Goal: Information Seeking & Learning: Compare options

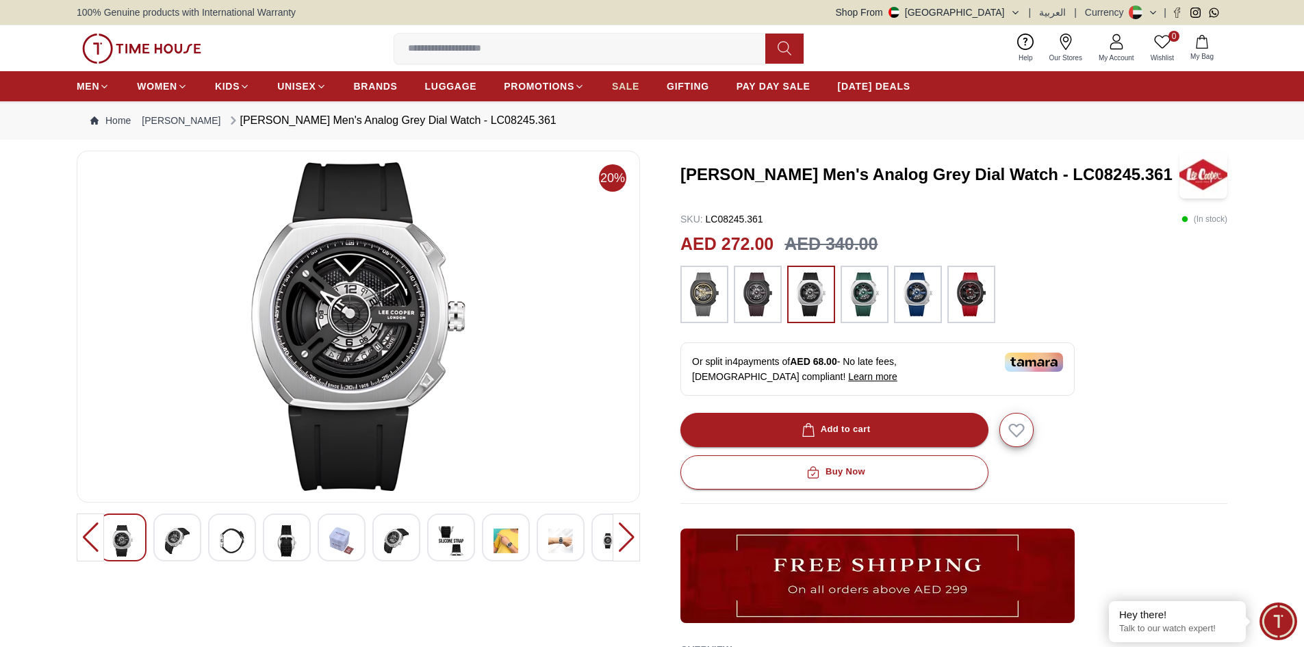
click at [631, 86] on span "SALE" at bounding box center [625, 86] width 27 height 14
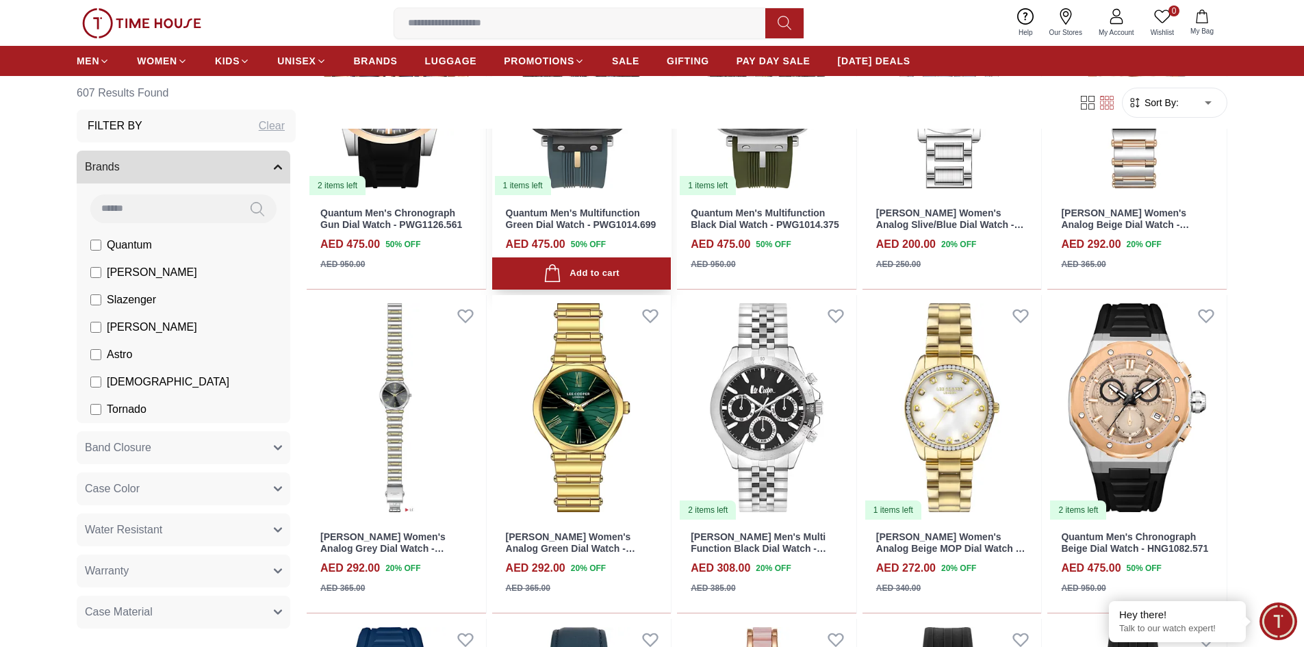
scroll to position [684, 0]
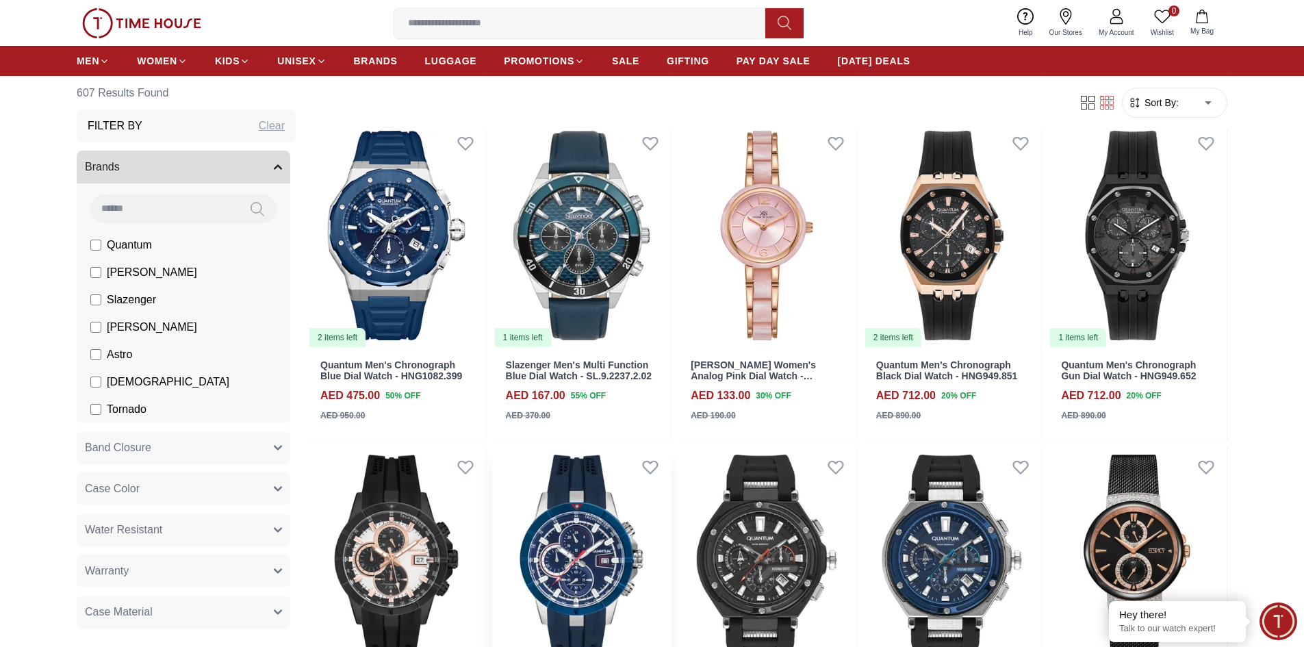
scroll to position [616, 0]
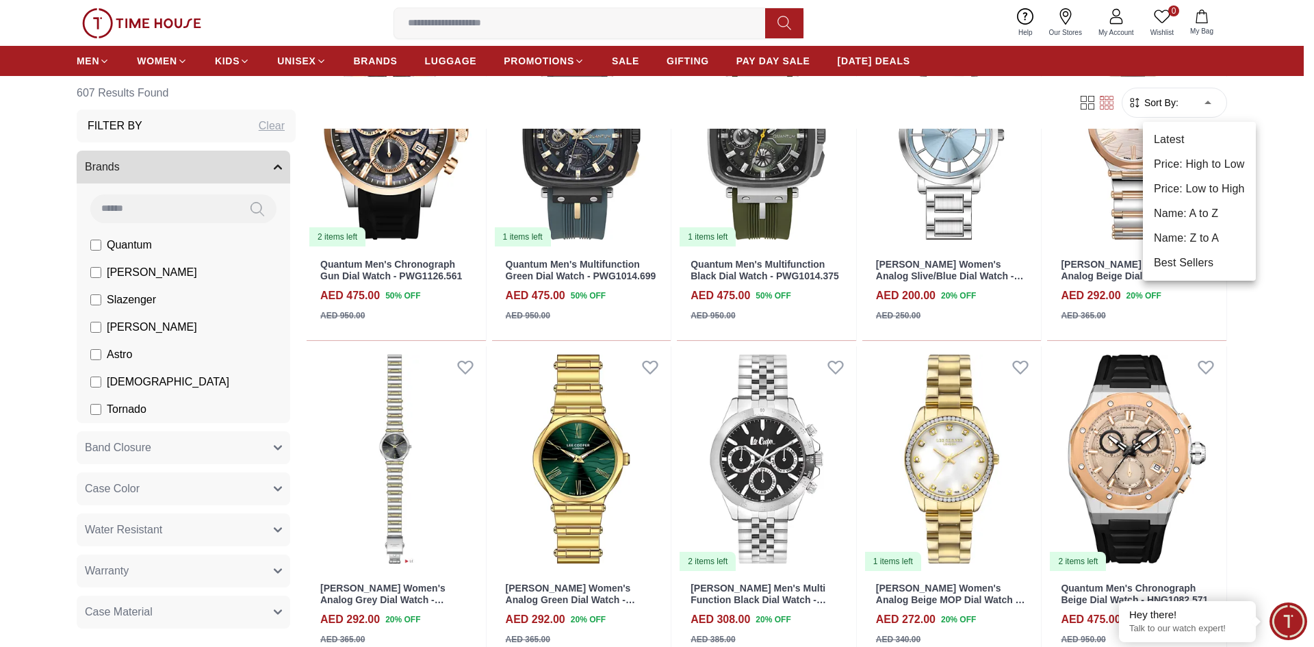
click at [1189, 194] on li "Price: Low to High" at bounding box center [1199, 189] width 113 height 25
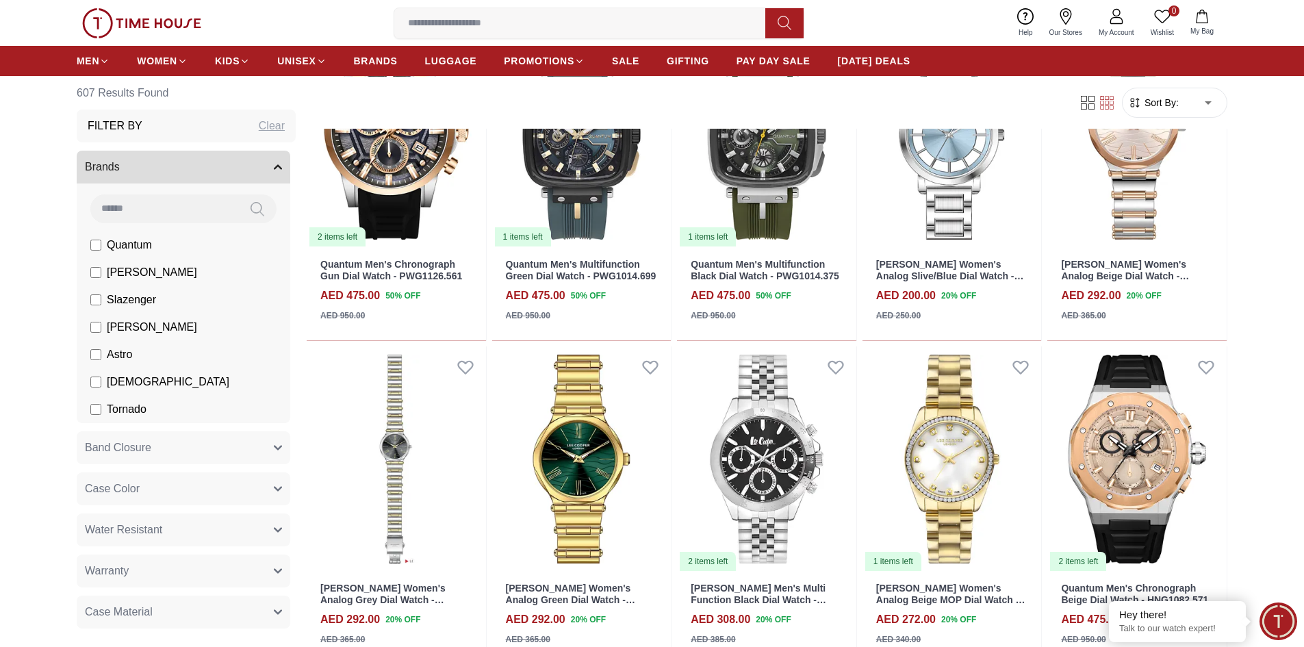
type input "*"
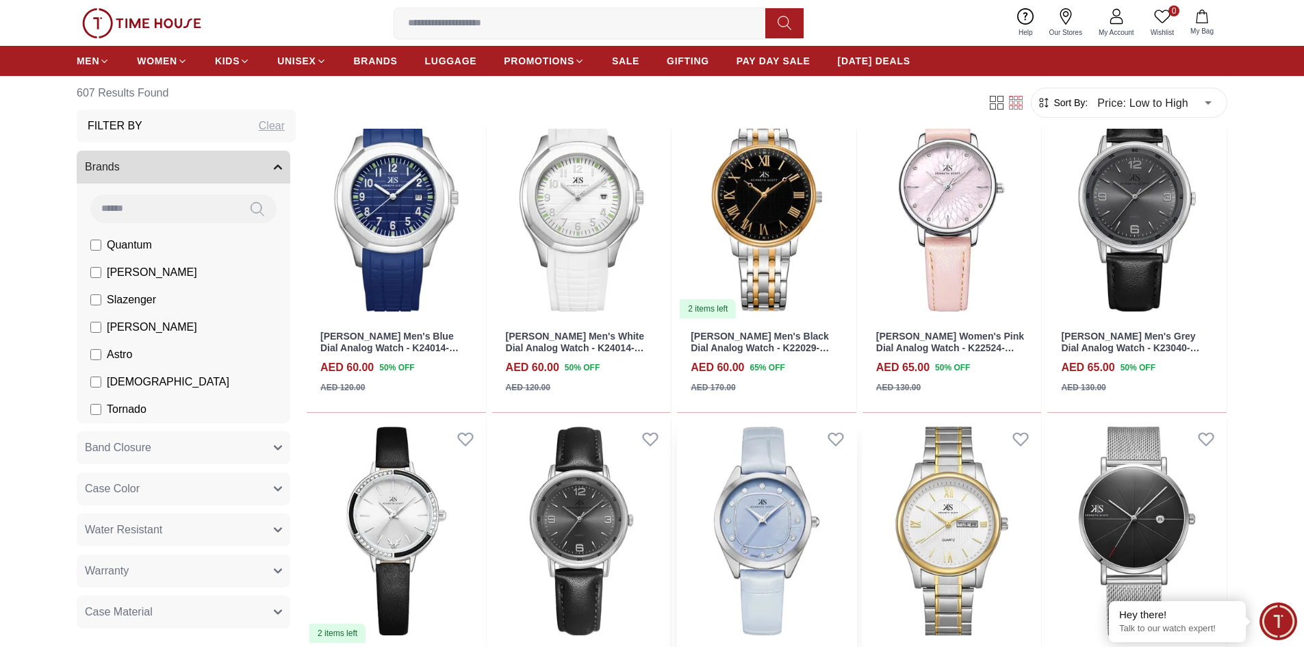
scroll to position [2463, 0]
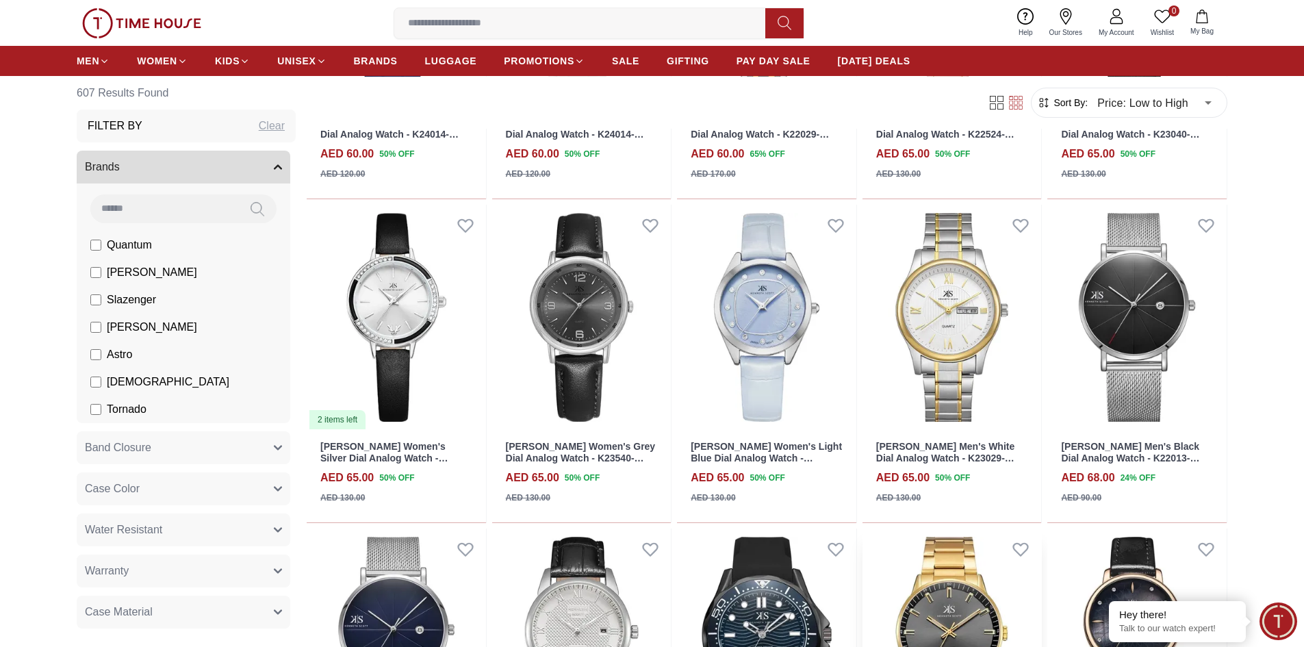
scroll to position [2942, 0]
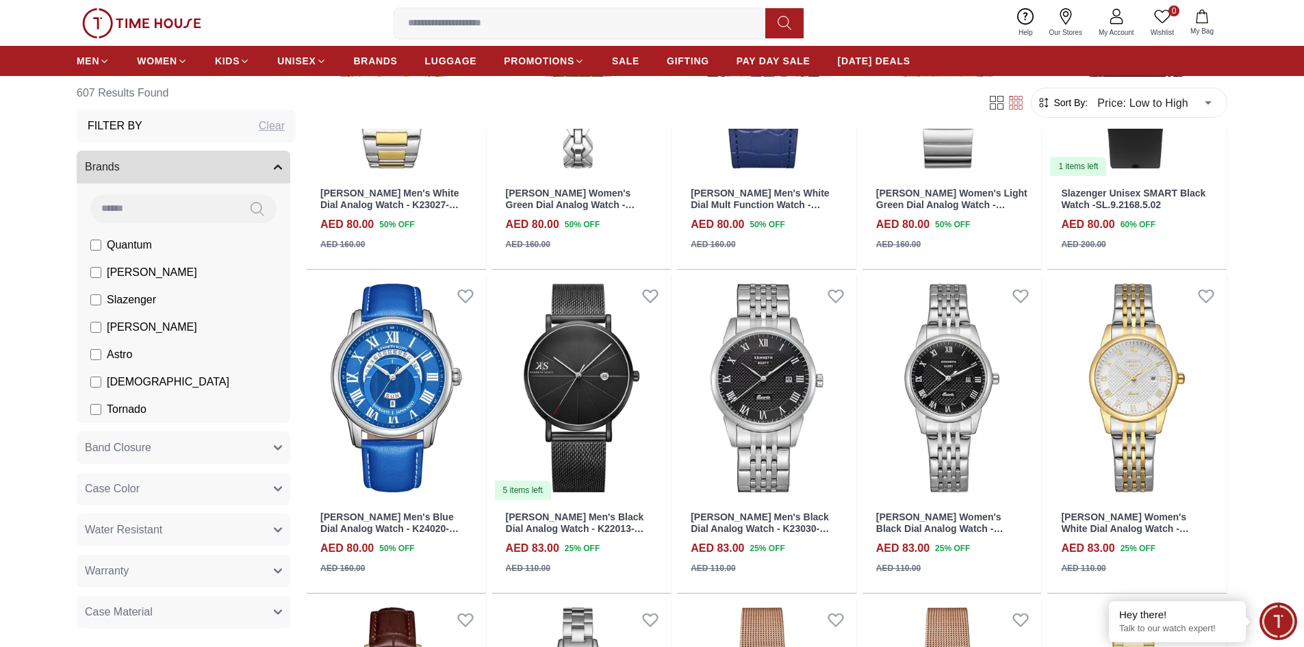
scroll to position [4995, 0]
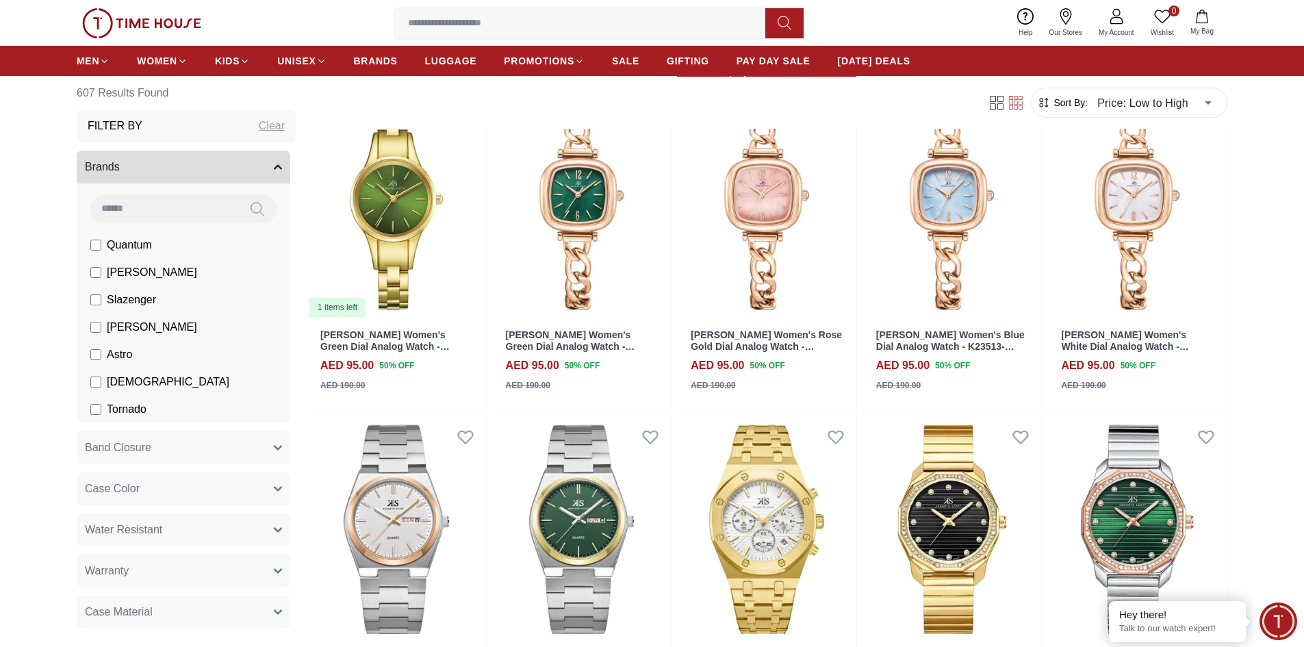
scroll to position [7527, 0]
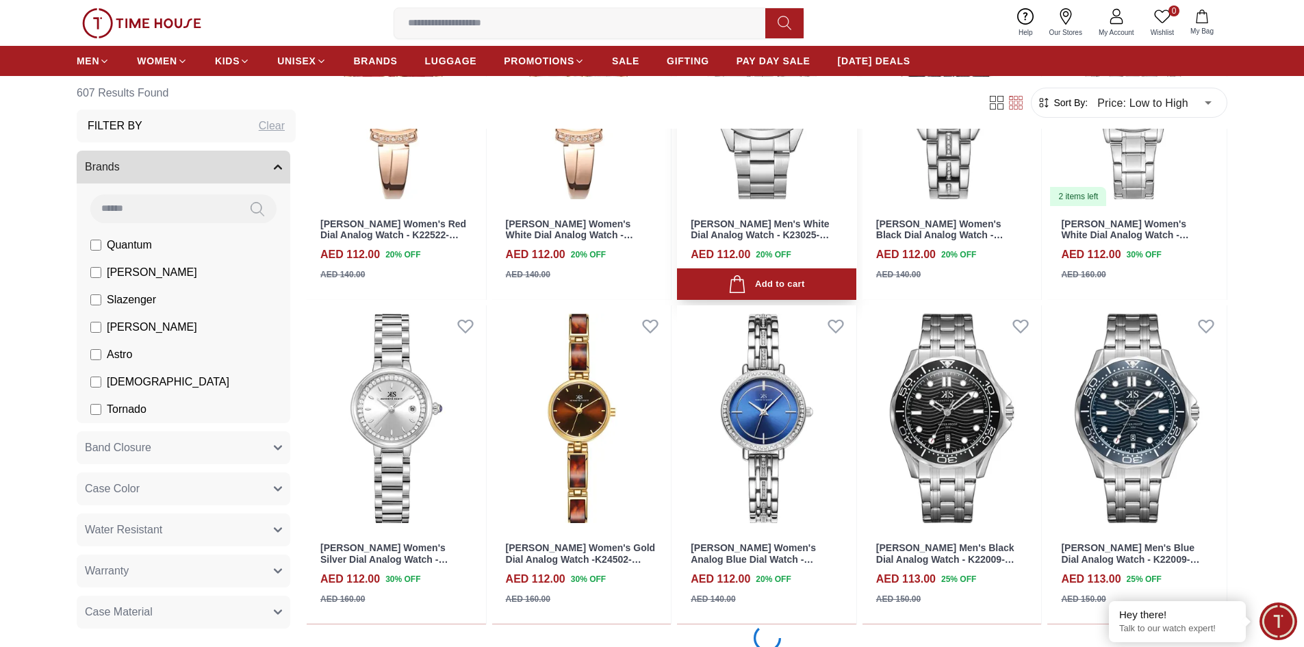
scroll to position [10538, 0]
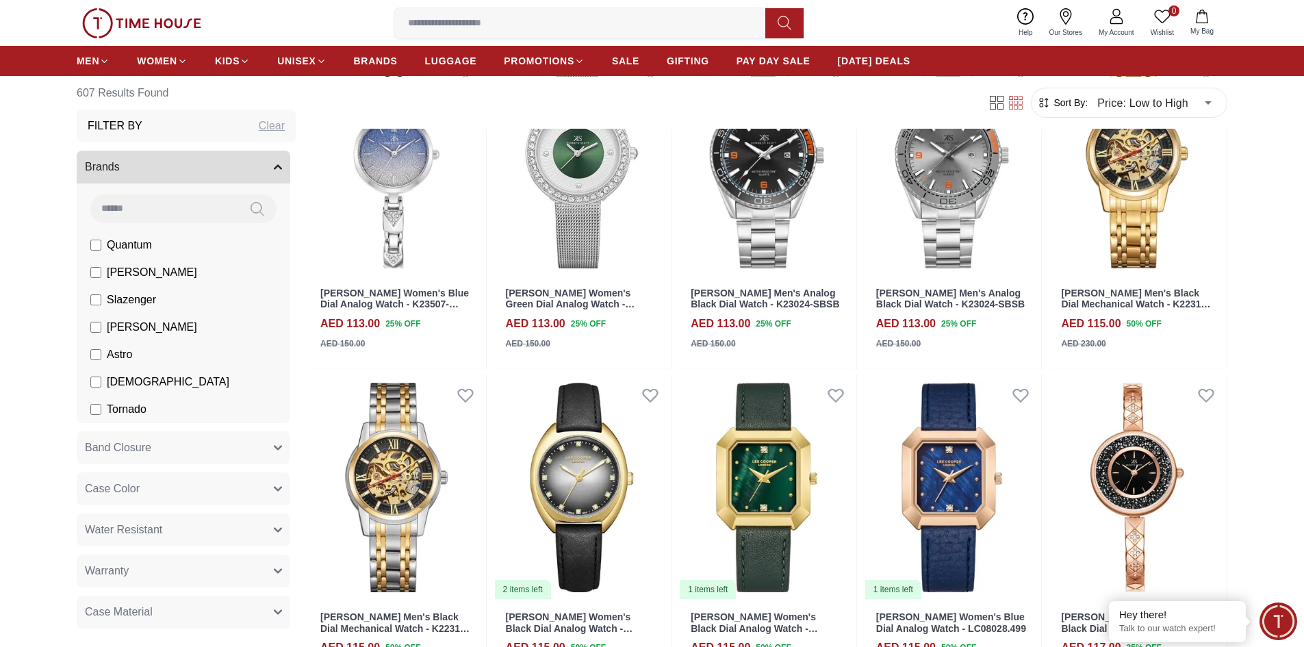
scroll to position [11633, 0]
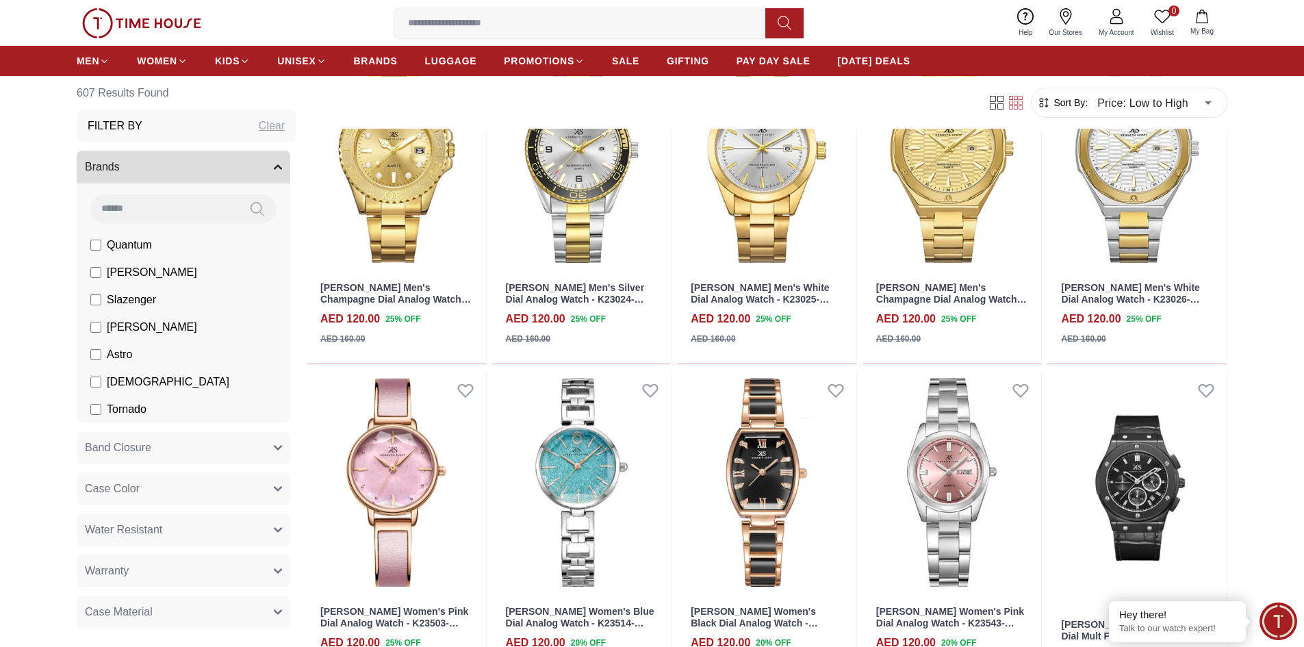
scroll to position [13001, 0]
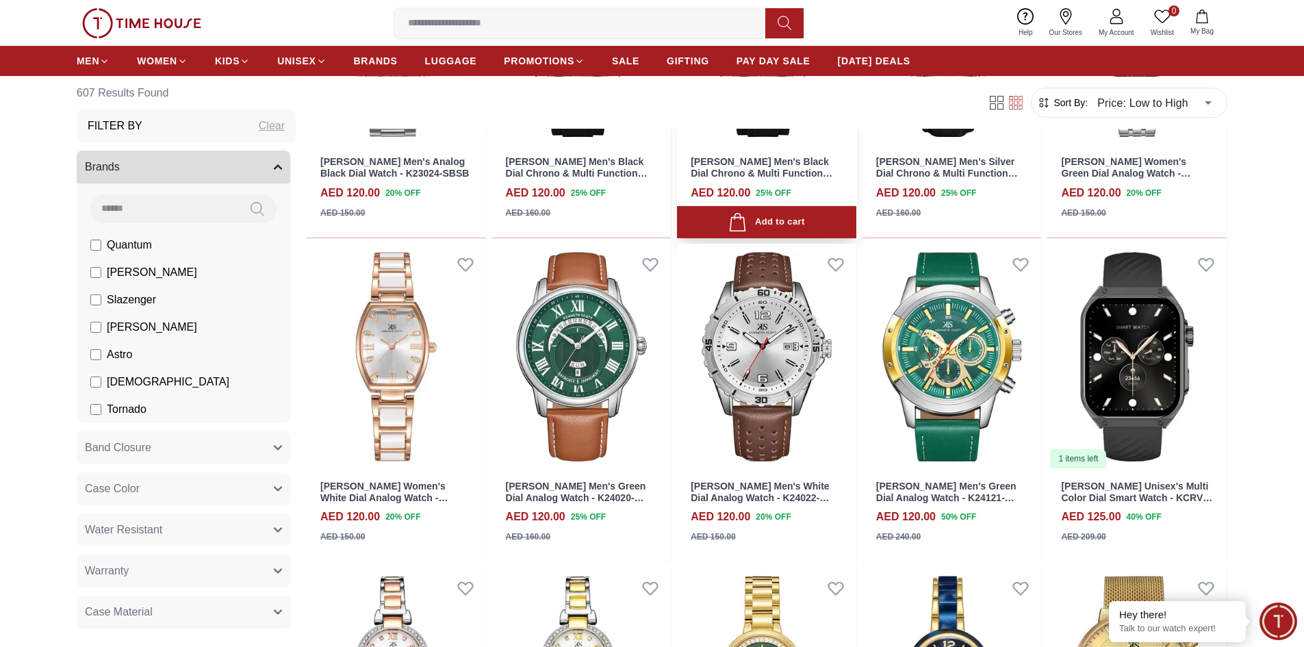
scroll to position [14233, 0]
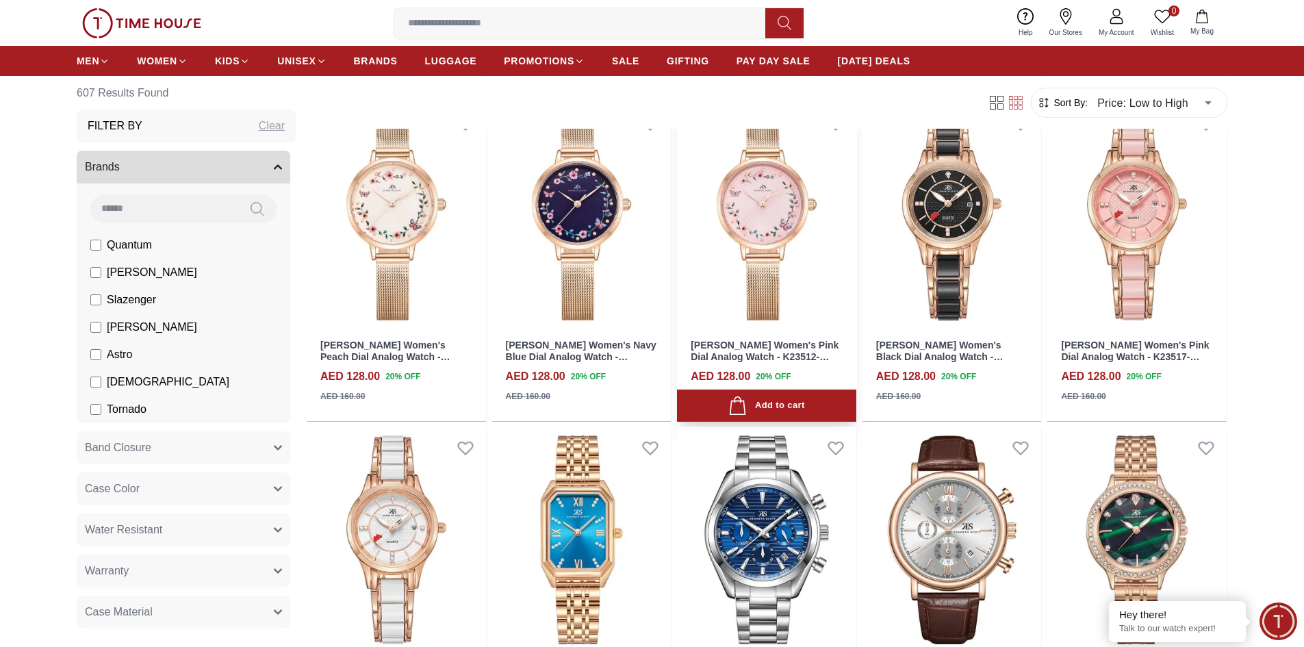
scroll to position [15601, 0]
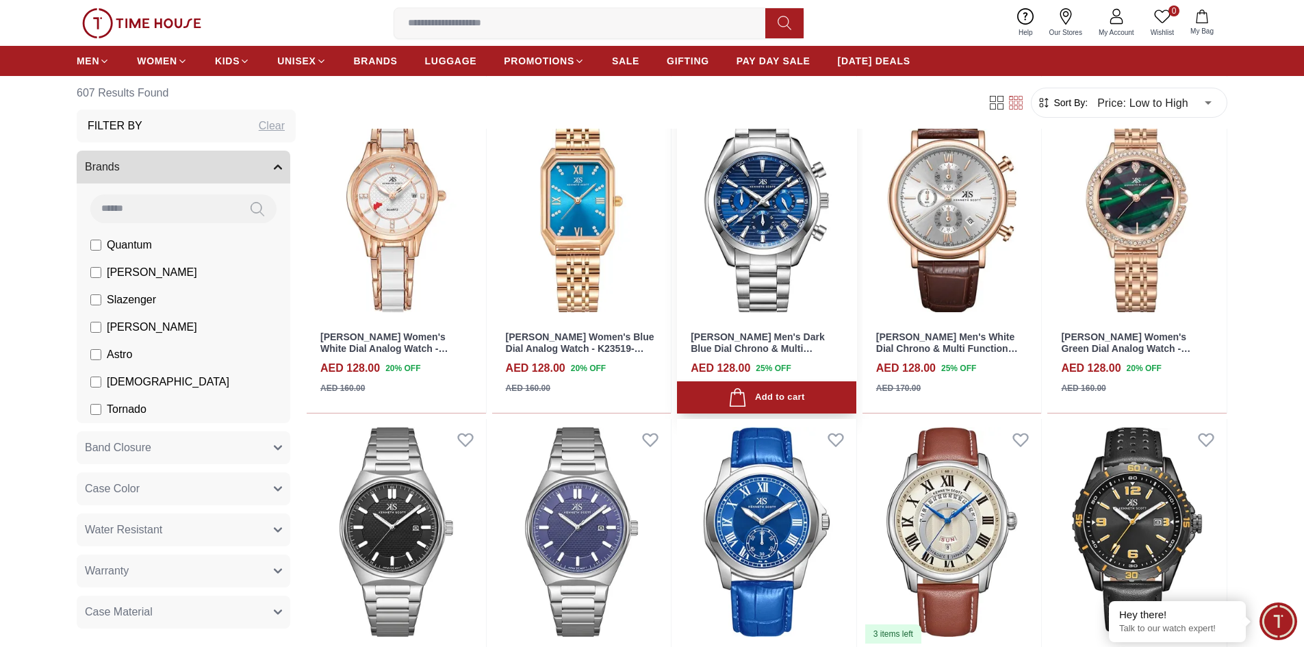
scroll to position [15807, 0]
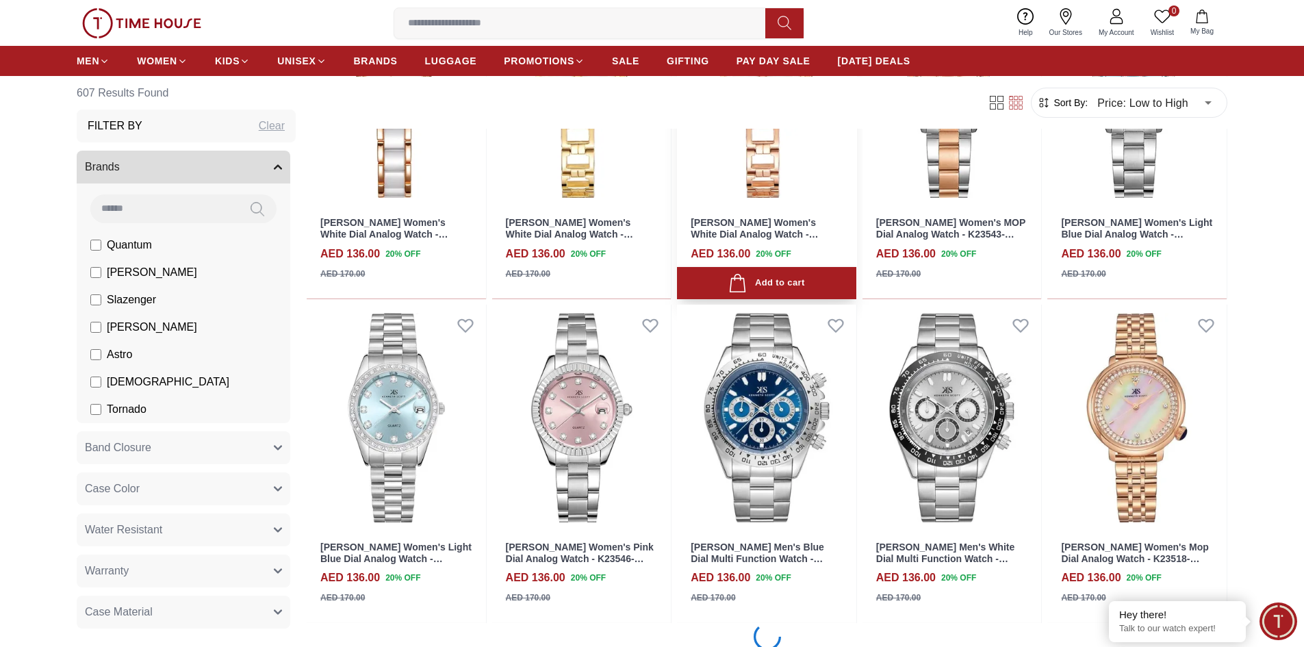
scroll to position [18202, 0]
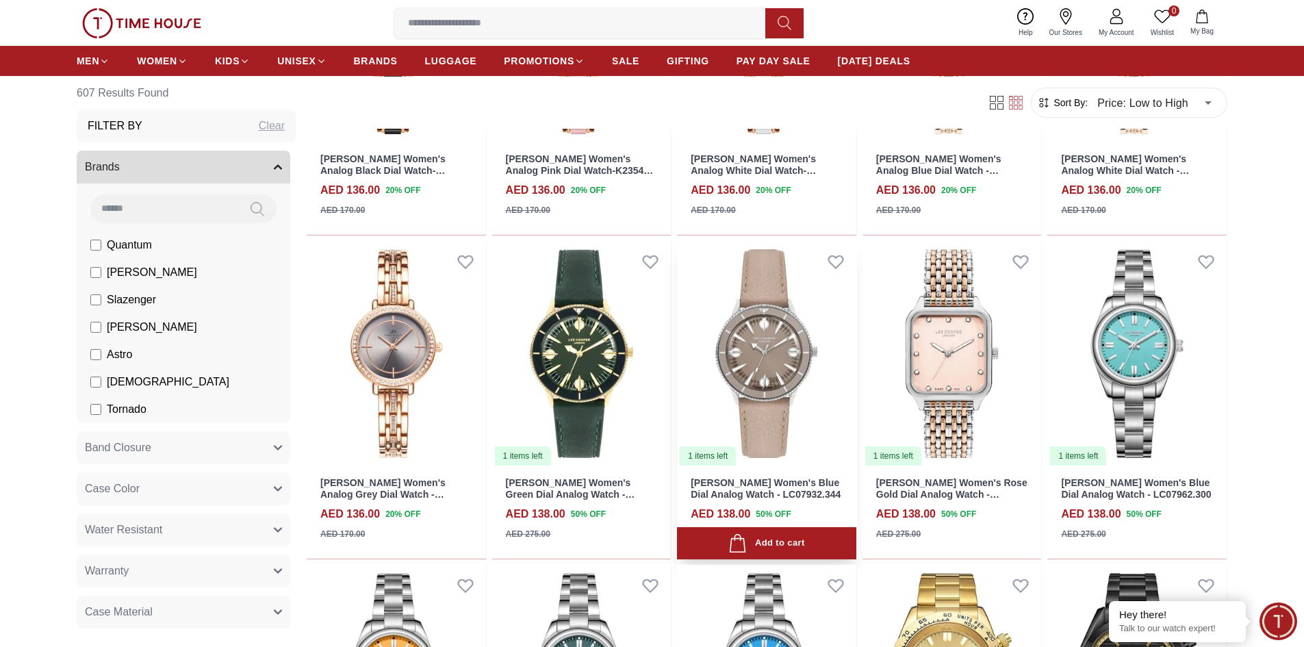
scroll to position [19228, 0]
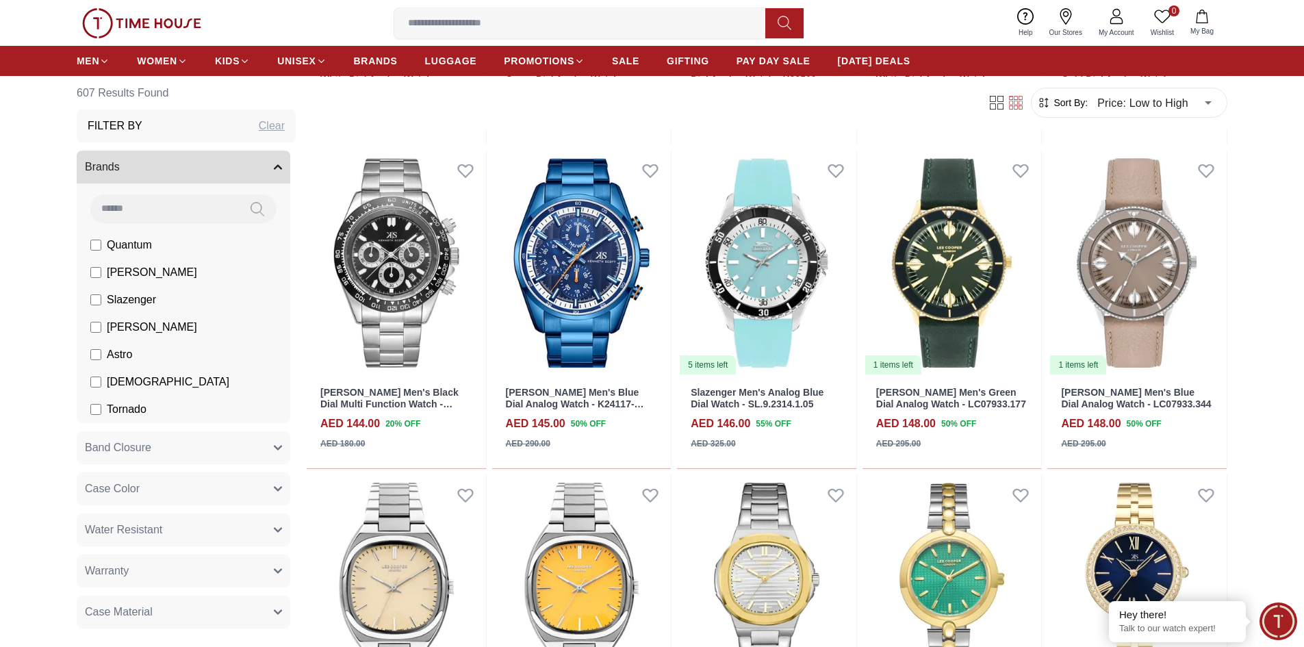
scroll to position [20597, 0]
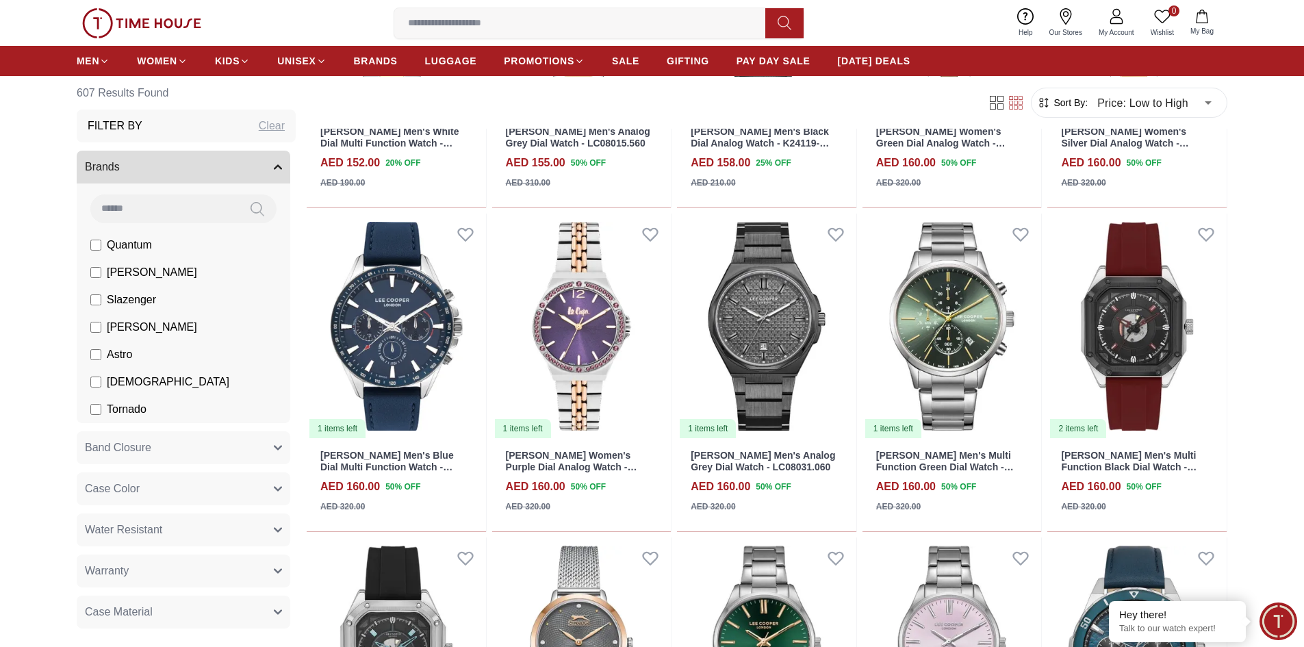
scroll to position [21950, 0]
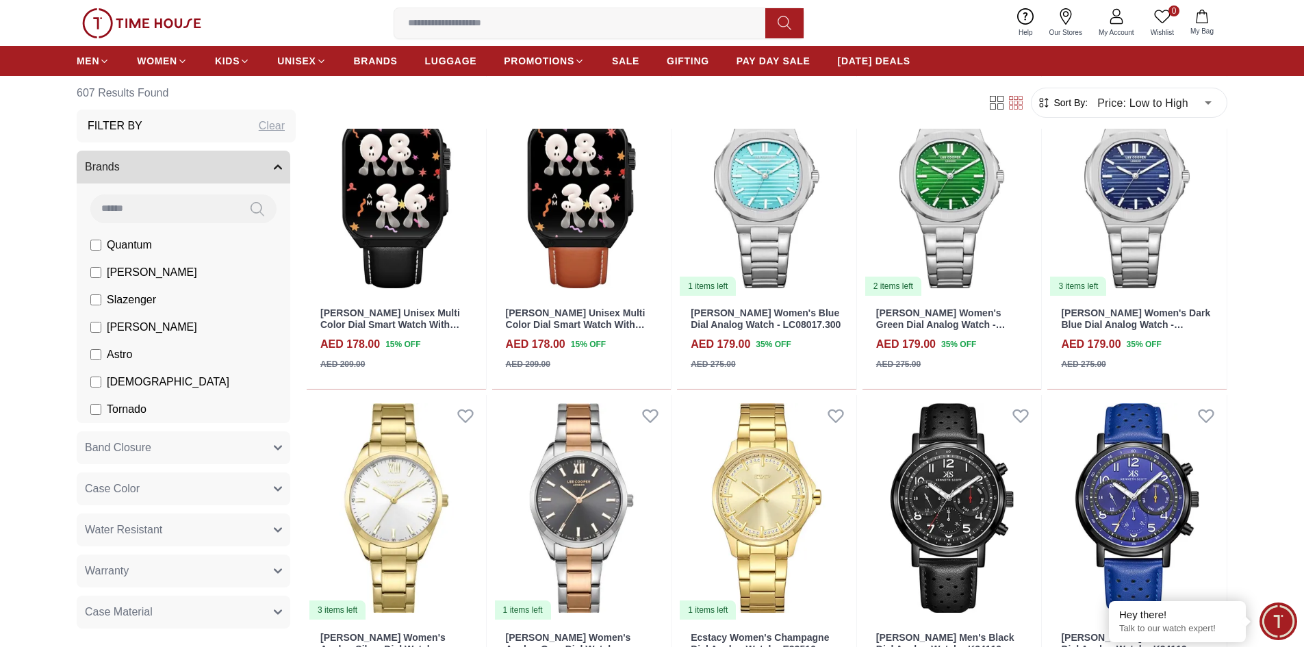
scroll to position [23389, 0]
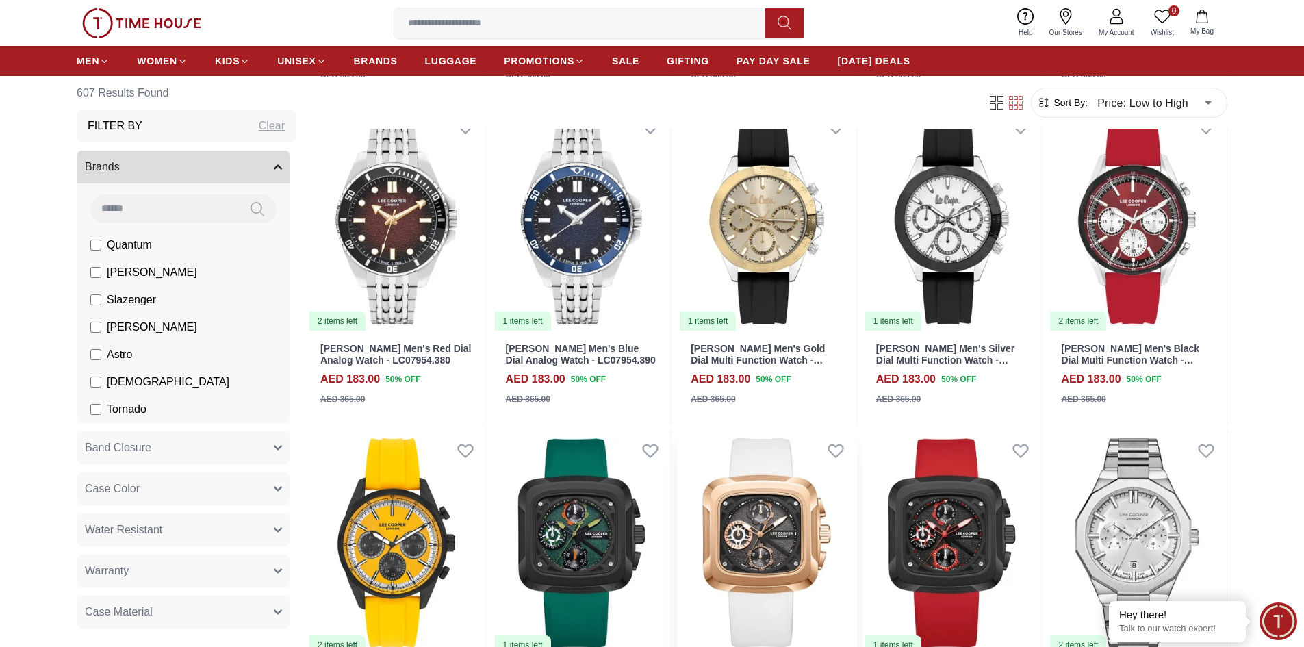
scroll to position [24702, 0]
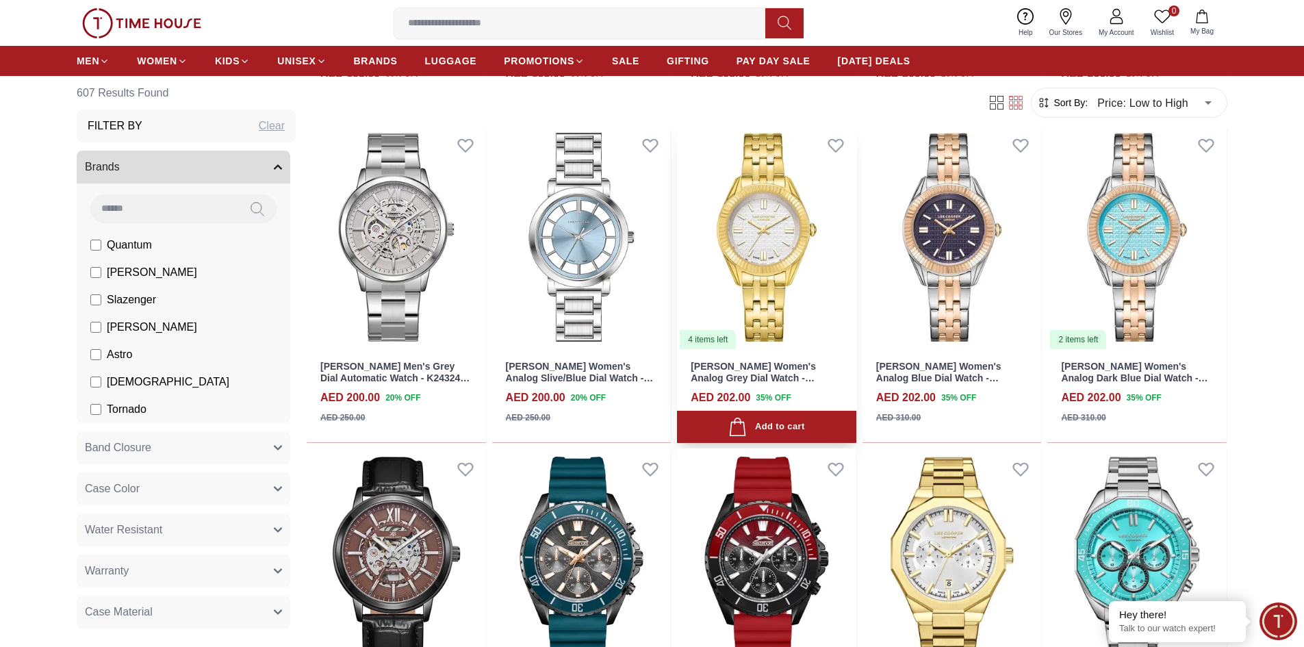
scroll to position [27097, 0]
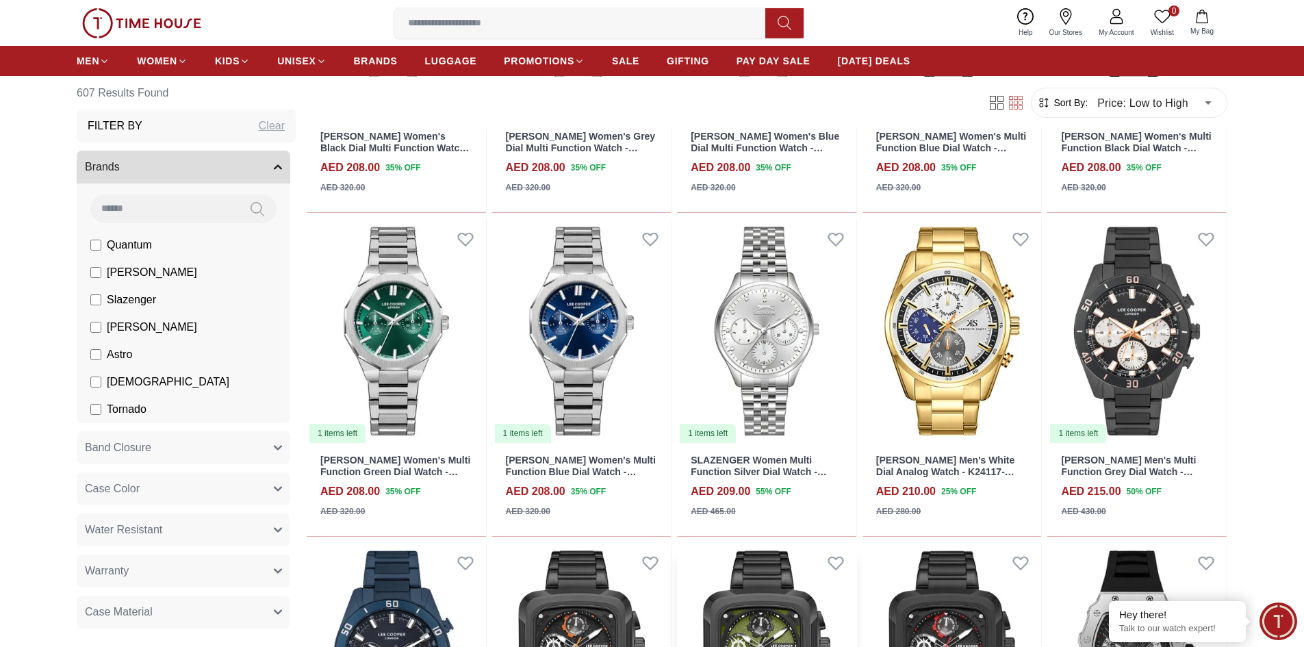
scroll to position [28530, 0]
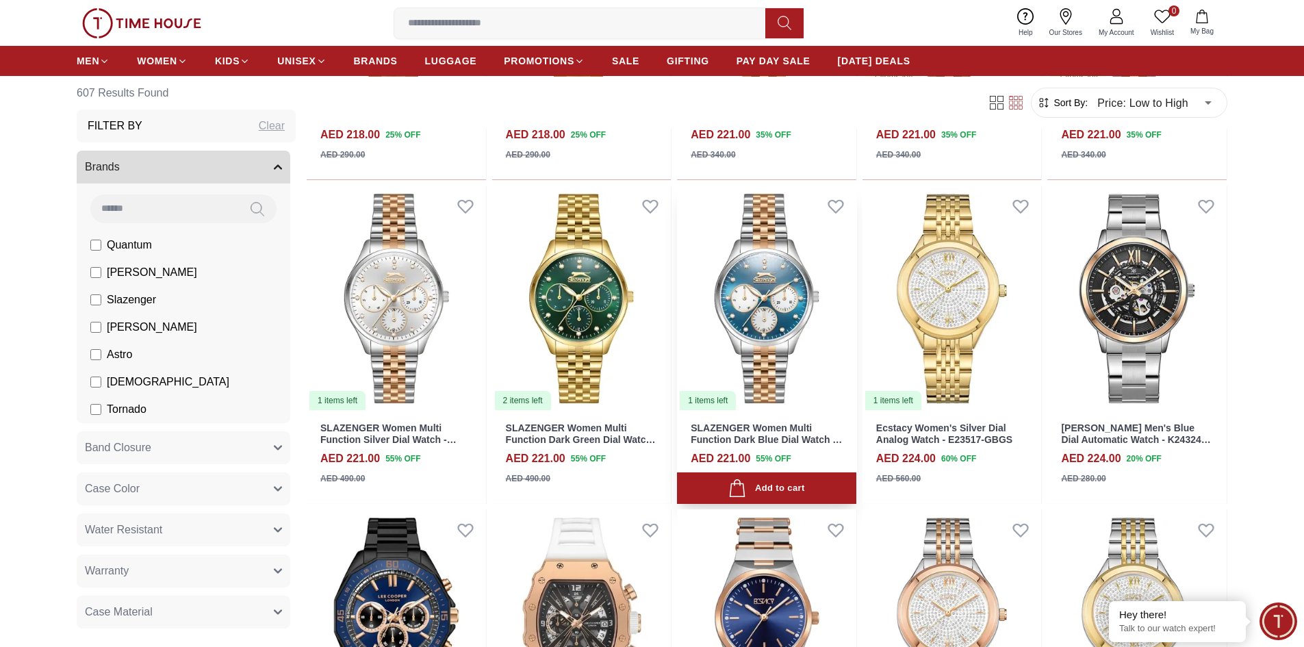
scroll to position [29694, 0]
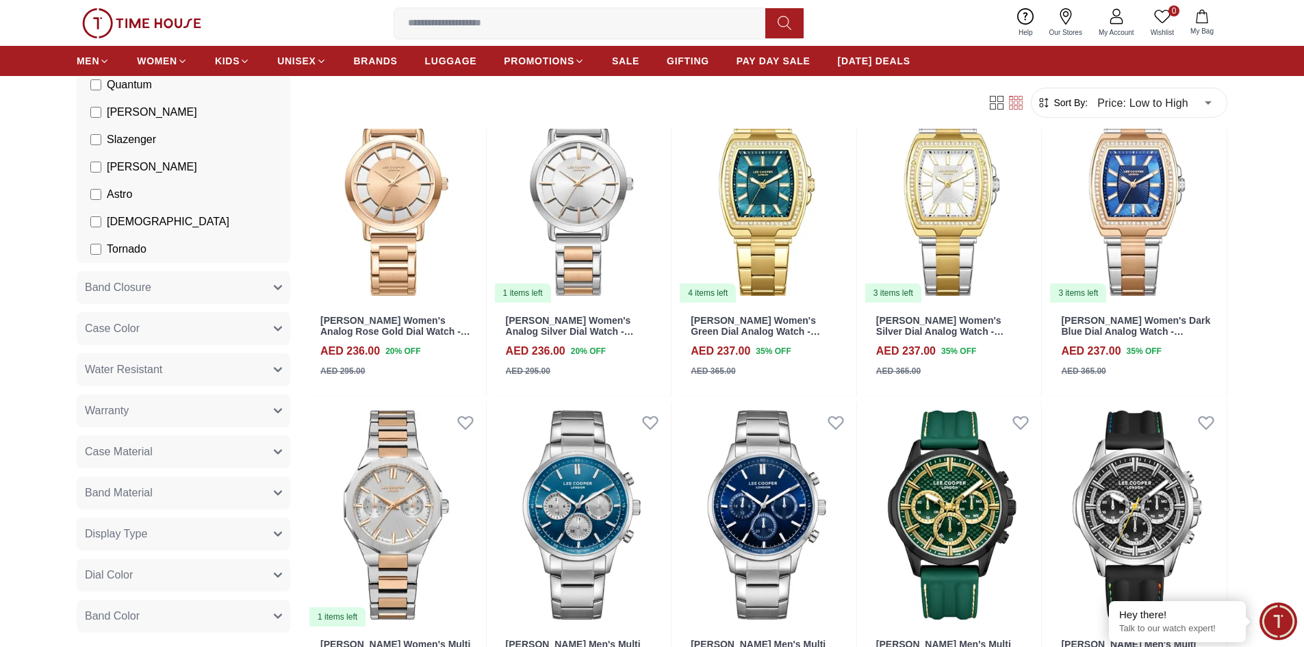
scroll to position [205, 0]
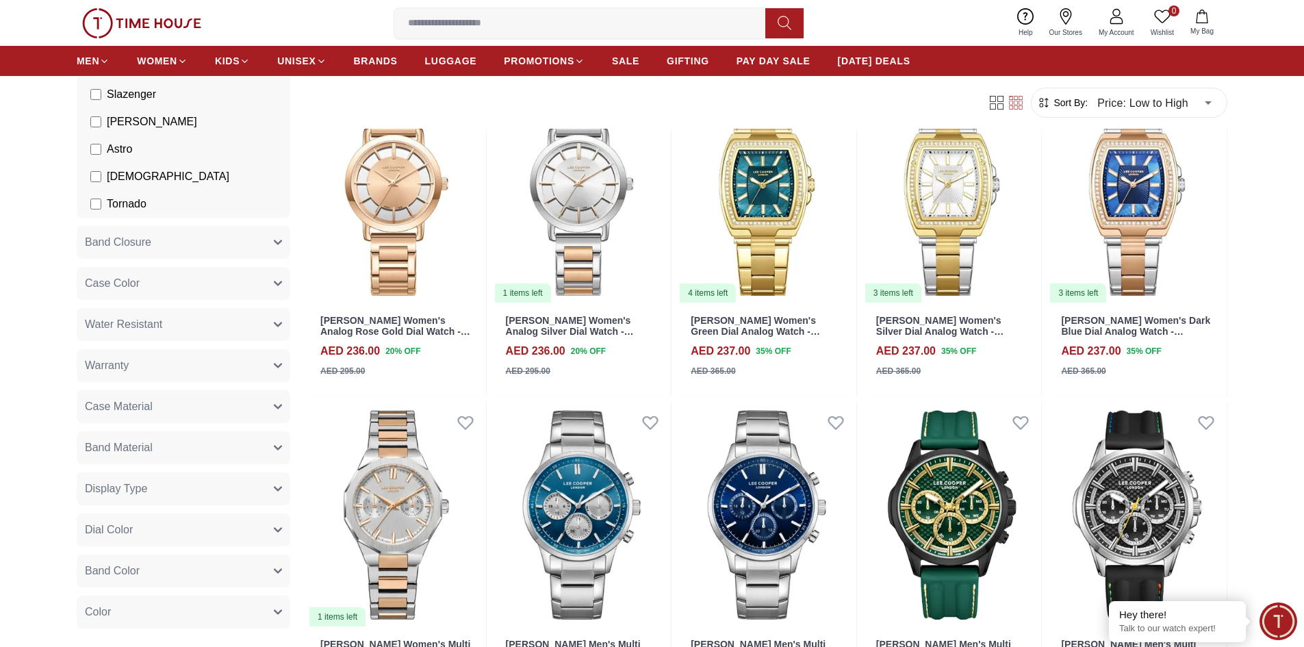
click at [166, 242] on button "Band Closure" at bounding box center [183, 242] width 213 height 33
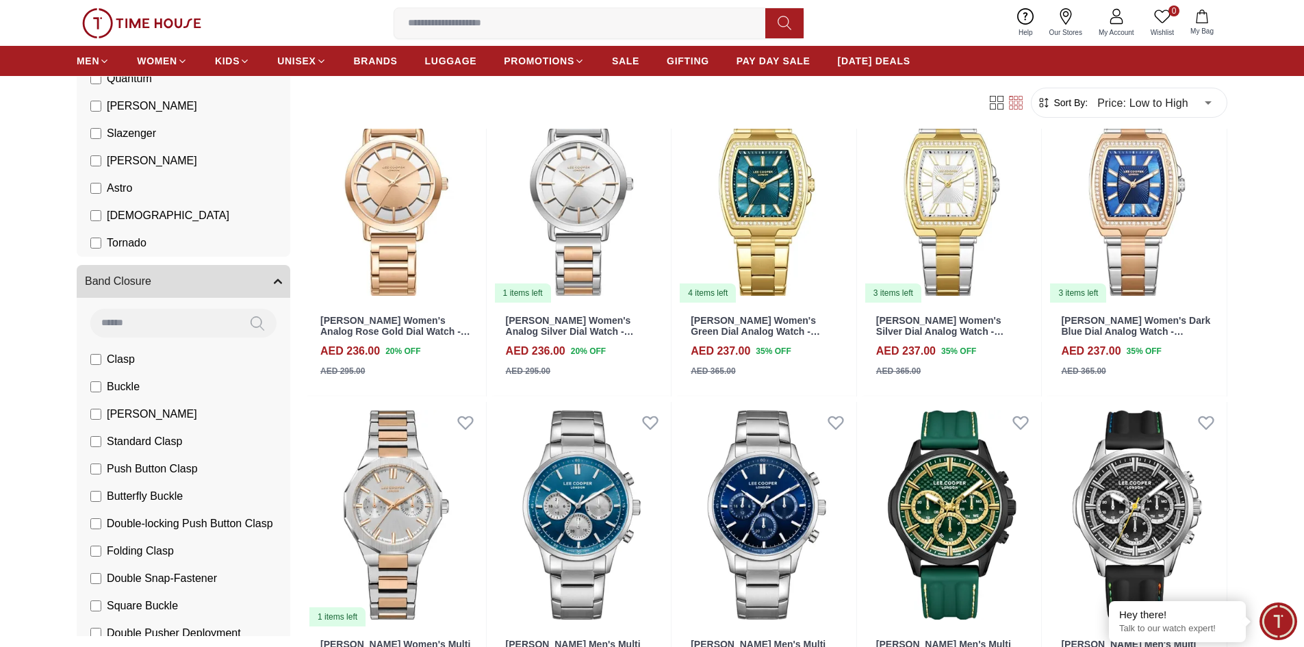
scroll to position [0, 0]
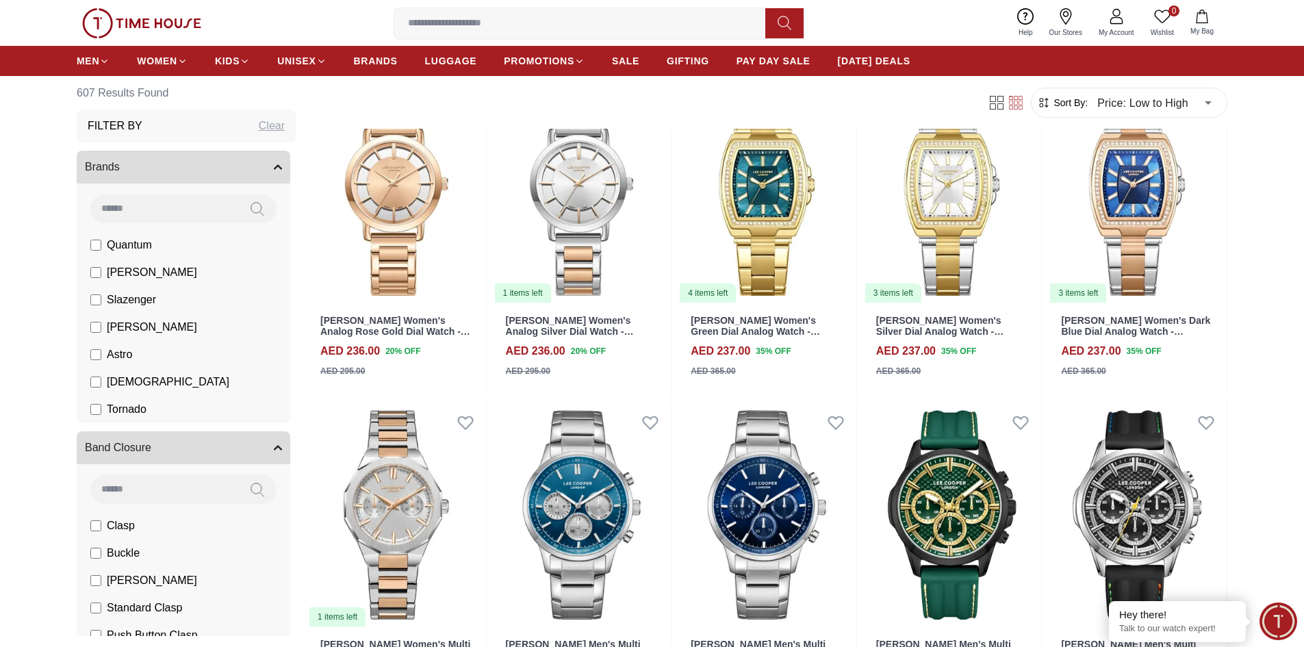
click at [129, 406] on span "Tornado" at bounding box center [127, 409] width 40 height 16
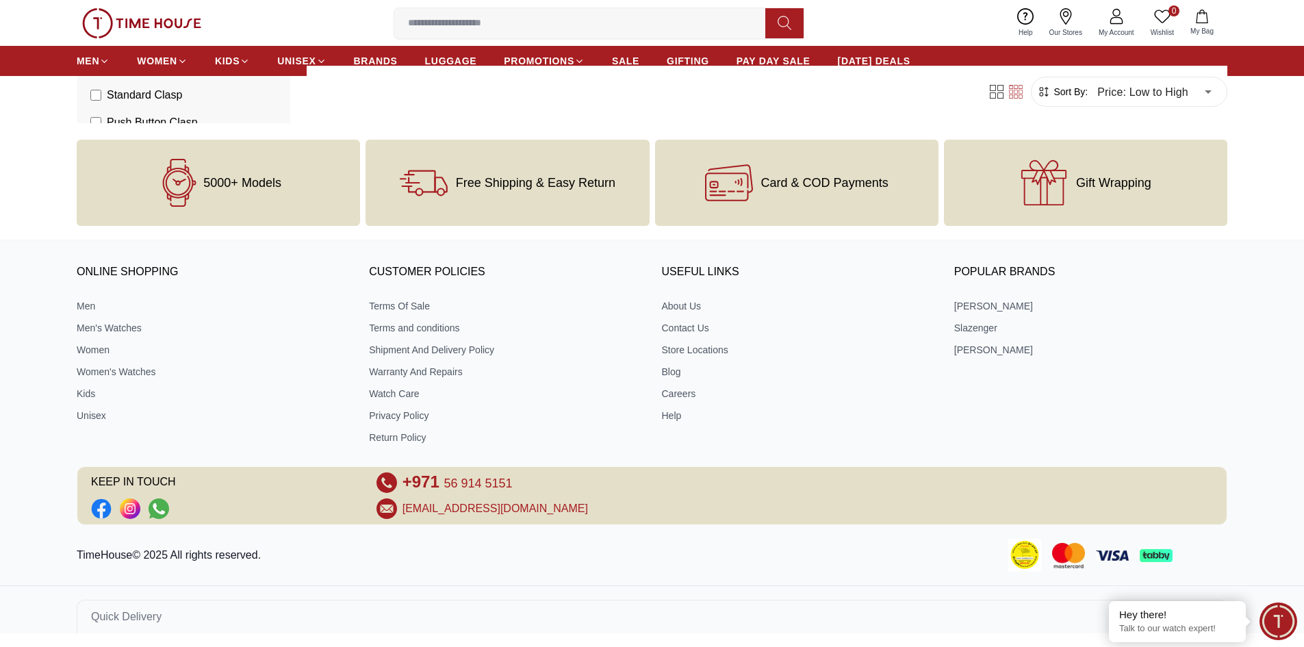
scroll to position [1002, 0]
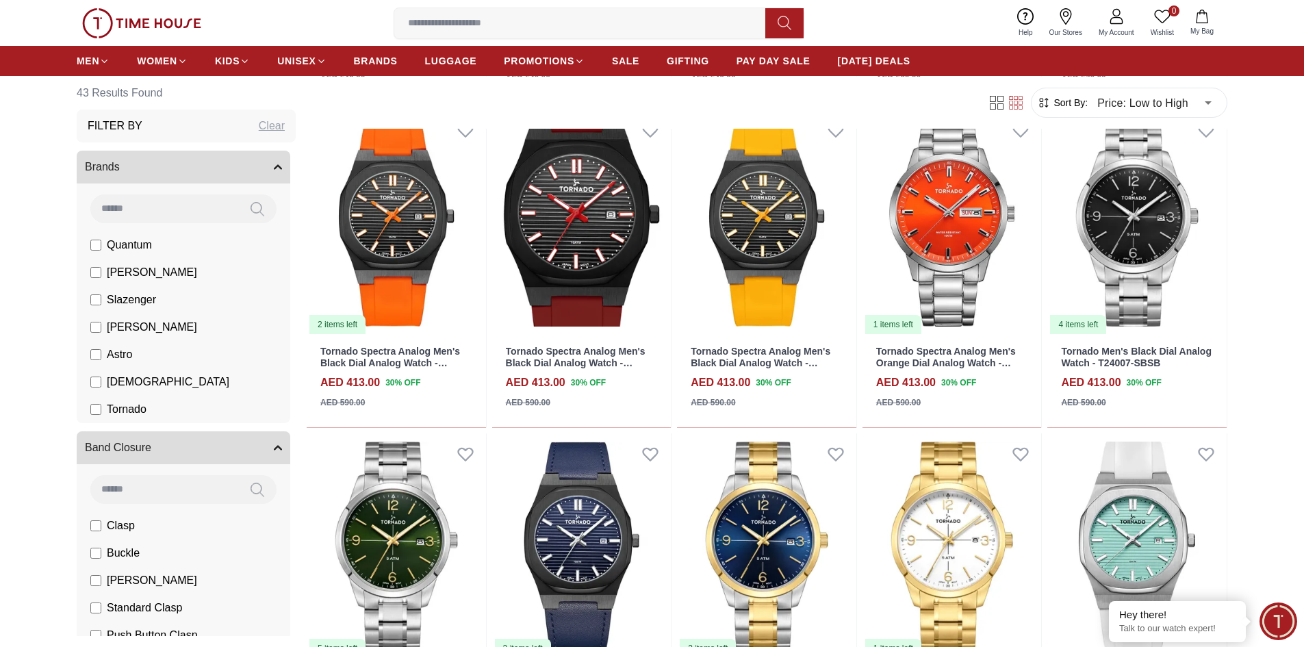
scroll to position [821, 0]
